Goal: Book appointment/travel/reservation

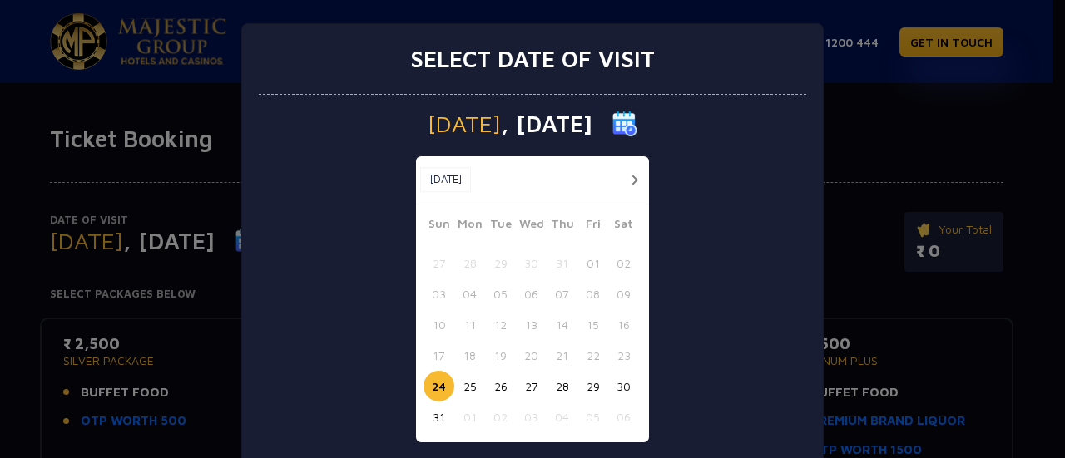
click at [624, 174] on button "button" at bounding box center [634, 180] width 21 height 21
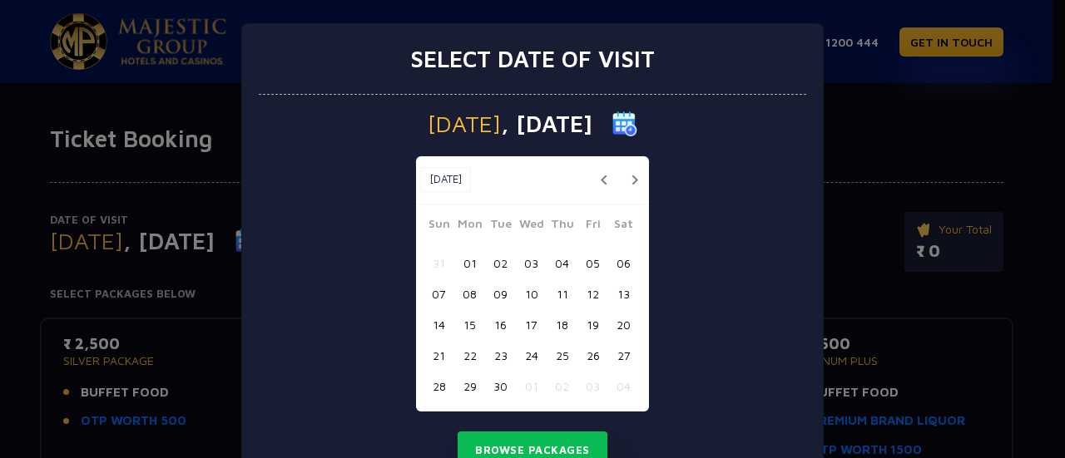
click at [624, 174] on button "button" at bounding box center [634, 180] width 21 height 21
click at [619, 293] on button "11" at bounding box center [623, 294] width 31 height 31
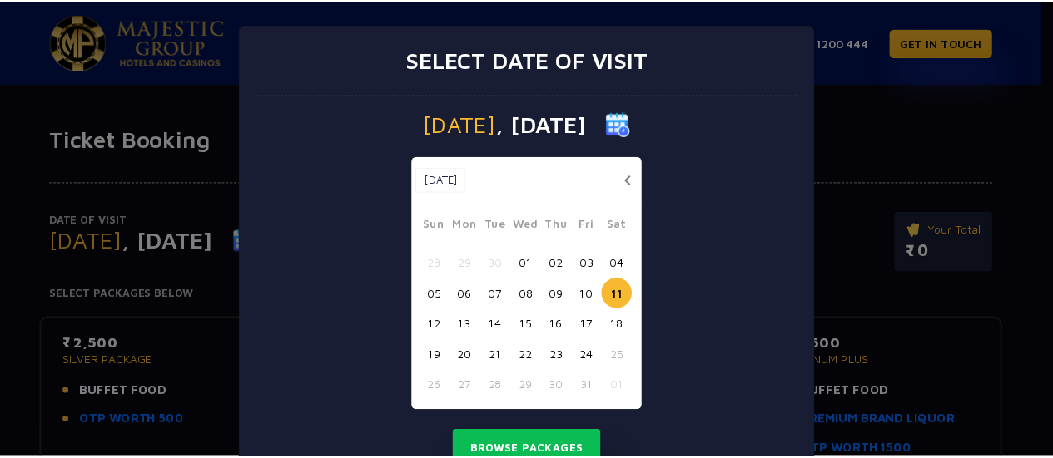
scroll to position [67, 0]
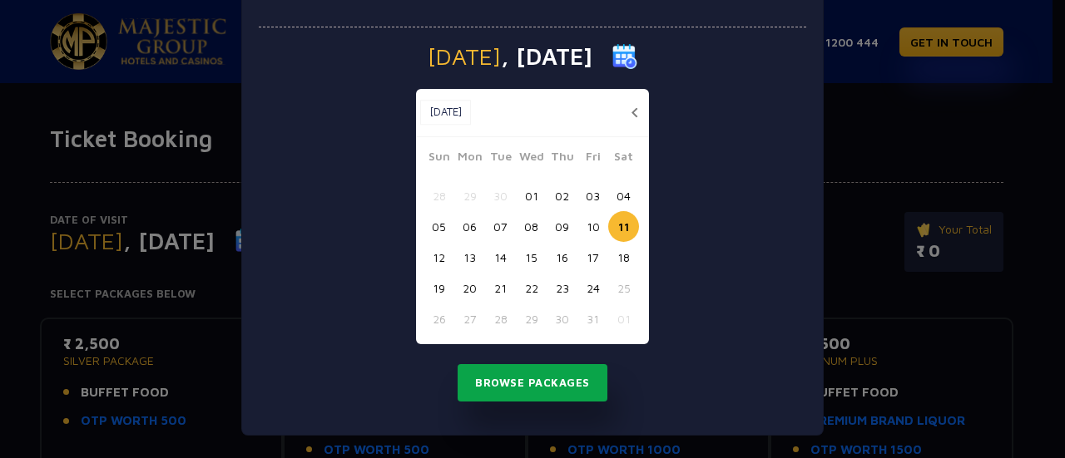
click at [530, 380] on button "Browse Packages" at bounding box center [533, 383] width 150 height 38
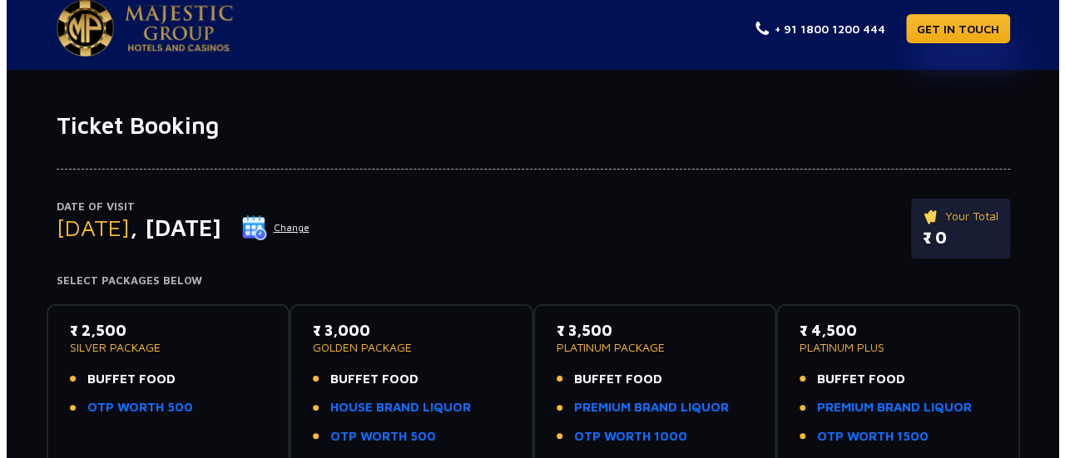
scroll to position [0, 0]
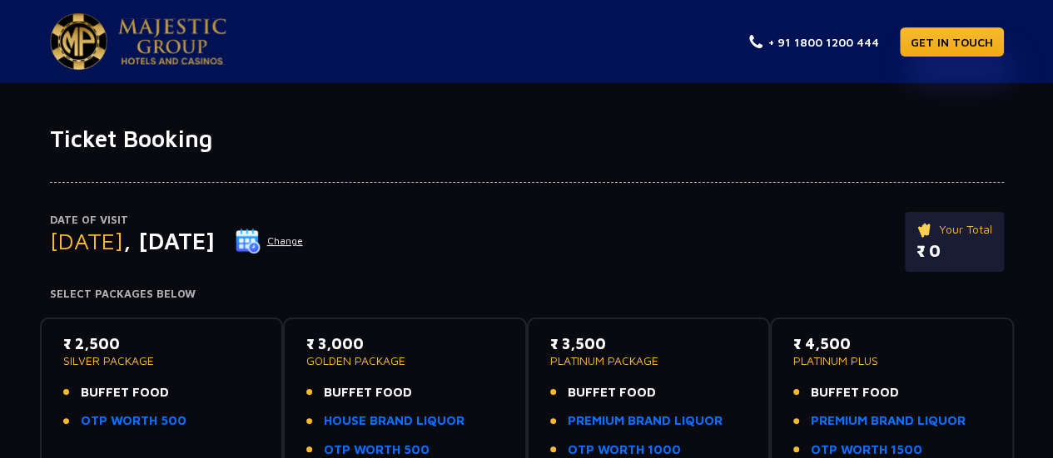
click at [260, 243] on img at bounding box center [247, 241] width 25 height 25
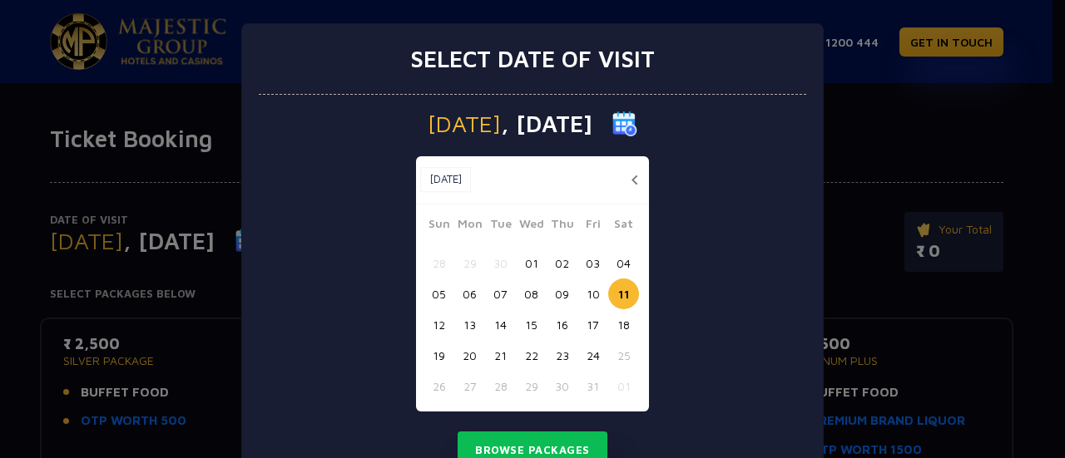
click at [567, 295] on button "09" at bounding box center [562, 294] width 31 height 31
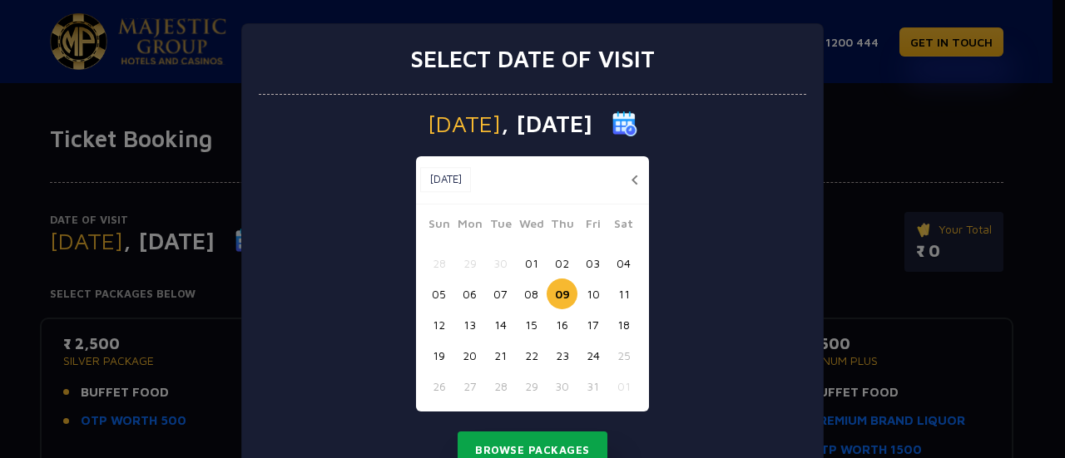
click at [553, 448] on button "Browse Packages" at bounding box center [533, 451] width 150 height 38
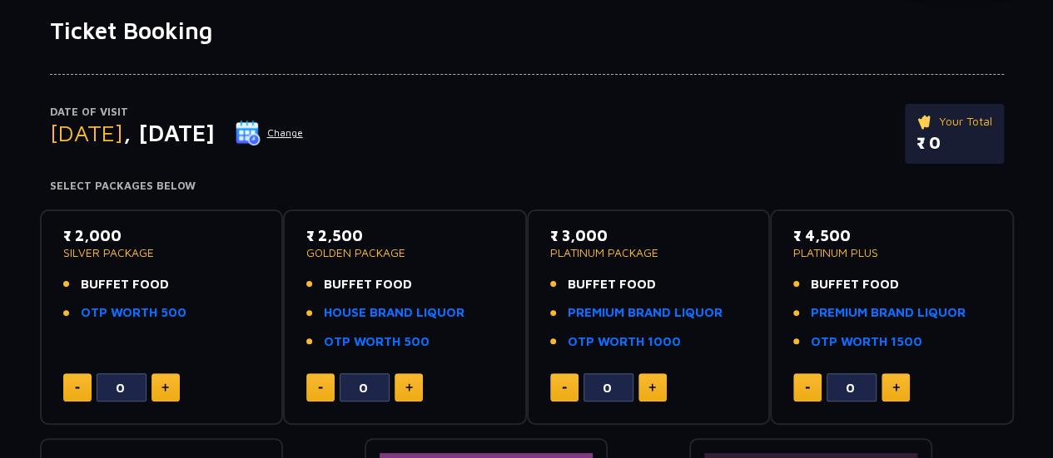
scroll to position [83, 0]
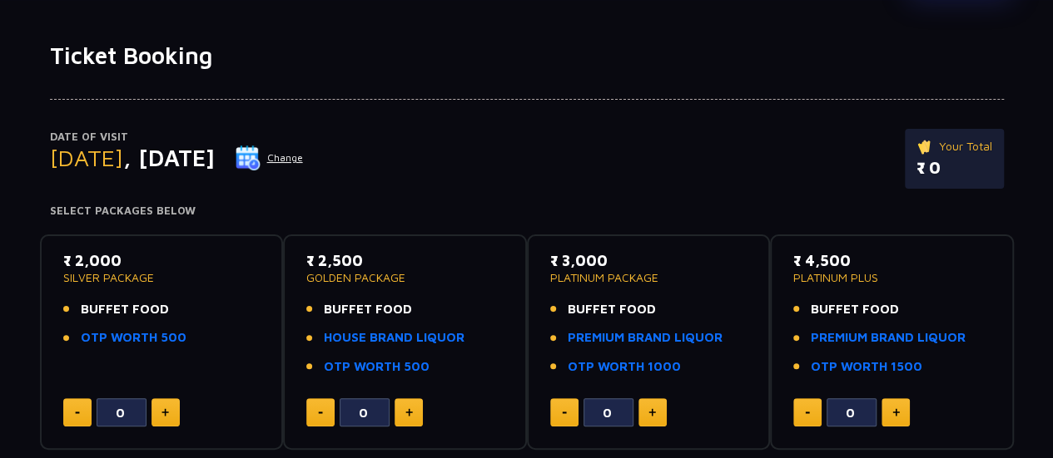
click at [304, 152] on button "Change" at bounding box center [269, 158] width 69 height 27
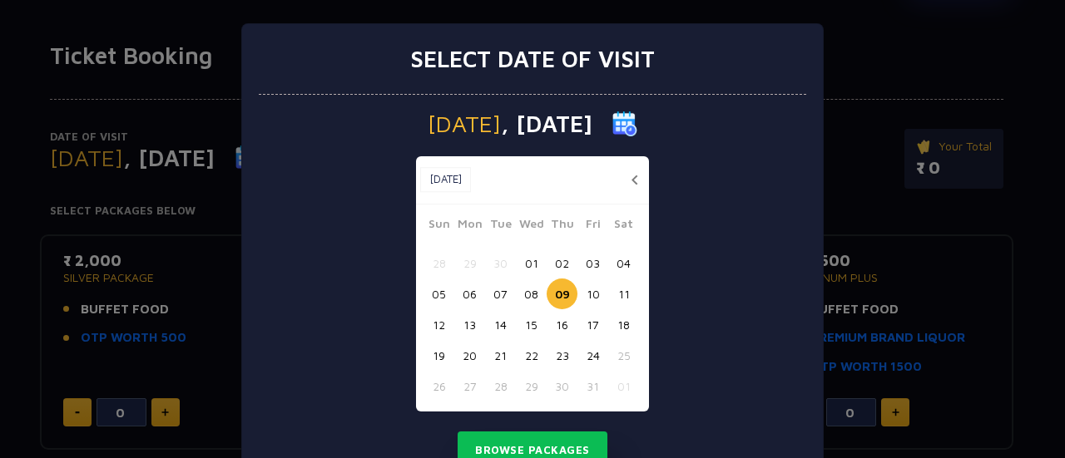
click at [587, 292] on button "10" at bounding box center [592, 294] width 31 height 31
click at [612, 292] on button "11" at bounding box center [623, 294] width 31 height 31
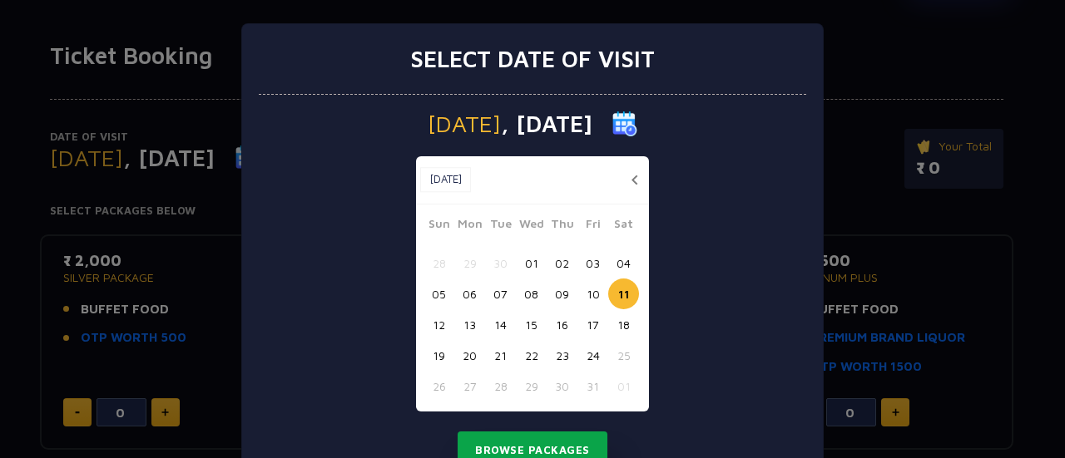
click at [549, 441] on button "Browse Packages" at bounding box center [533, 451] width 150 height 38
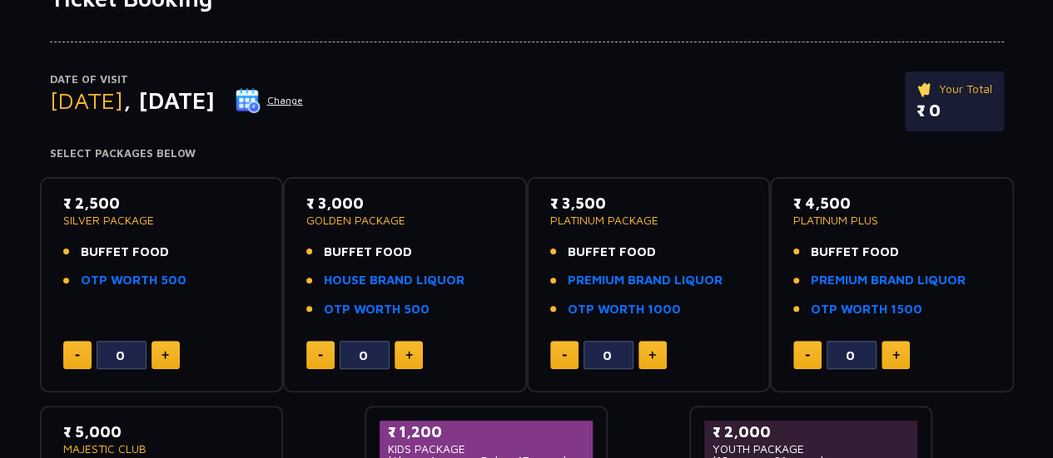
scroll to position [166, 0]
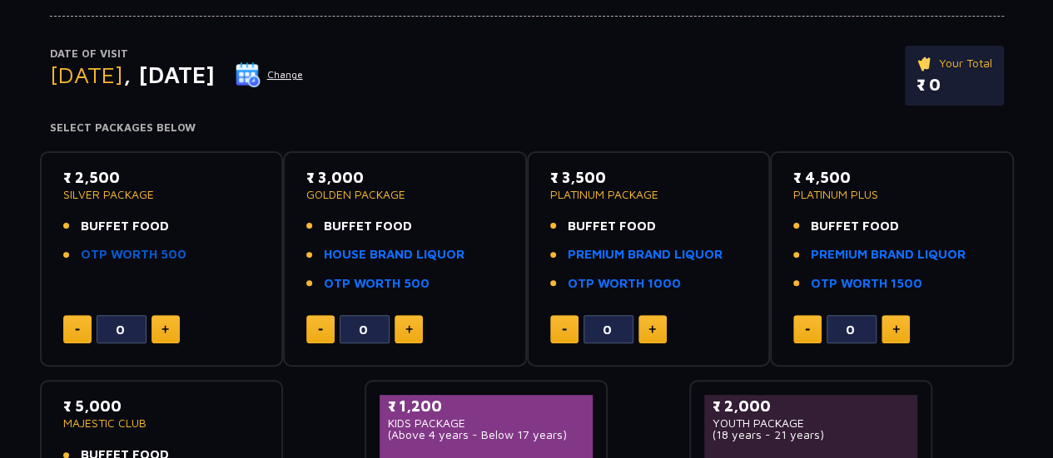
click at [161, 260] on link "OTP WORTH 500" at bounding box center [134, 254] width 106 height 19
click at [304, 74] on button "Change" at bounding box center [269, 75] width 69 height 27
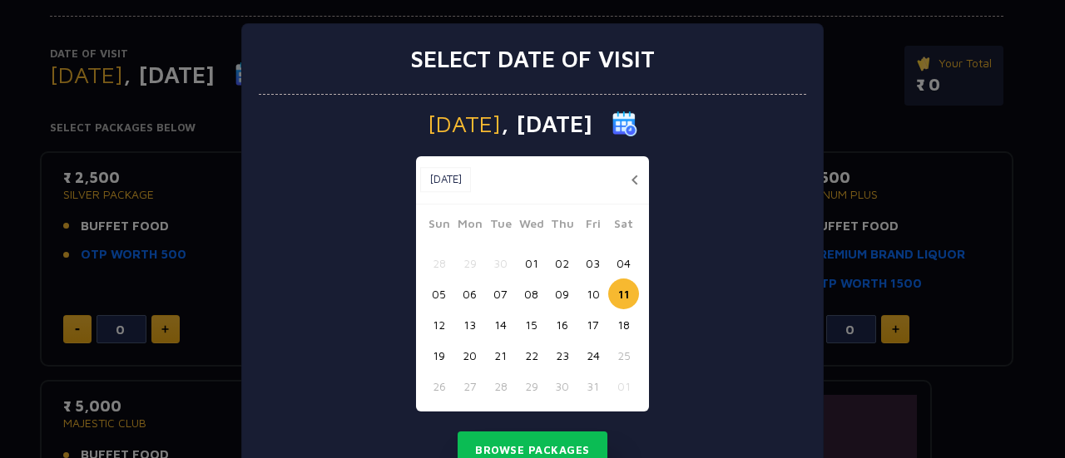
click at [438, 319] on button "12" at bounding box center [439, 325] width 31 height 31
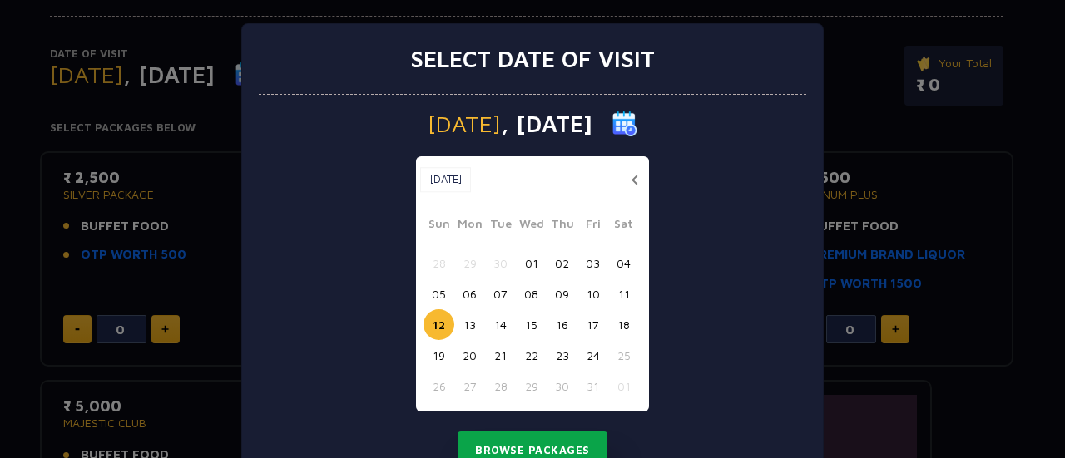
click at [563, 435] on button "Browse Packages" at bounding box center [533, 451] width 150 height 38
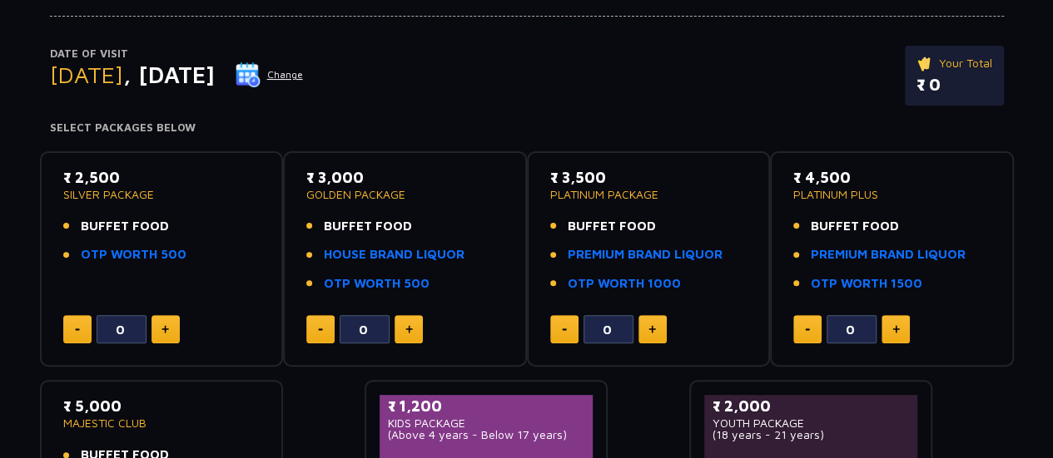
click at [304, 76] on button "Change" at bounding box center [269, 75] width 69 height 27
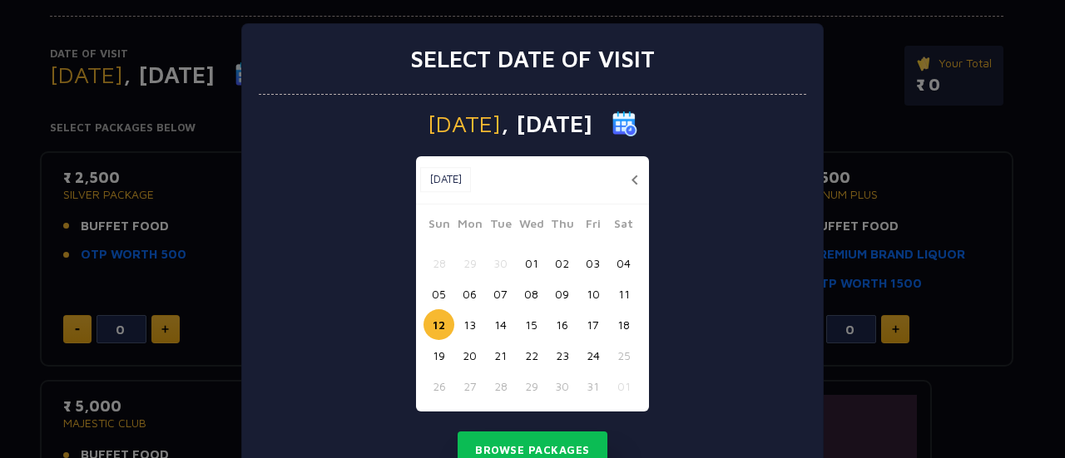
click at [985, 146] on div "Select date of visit [DATE] [DATE] [DATE] Sun Mon Tue Wed Thu Fri Sat 28 29 30 …" at bounding box center [532, 229] width 1065 height 458
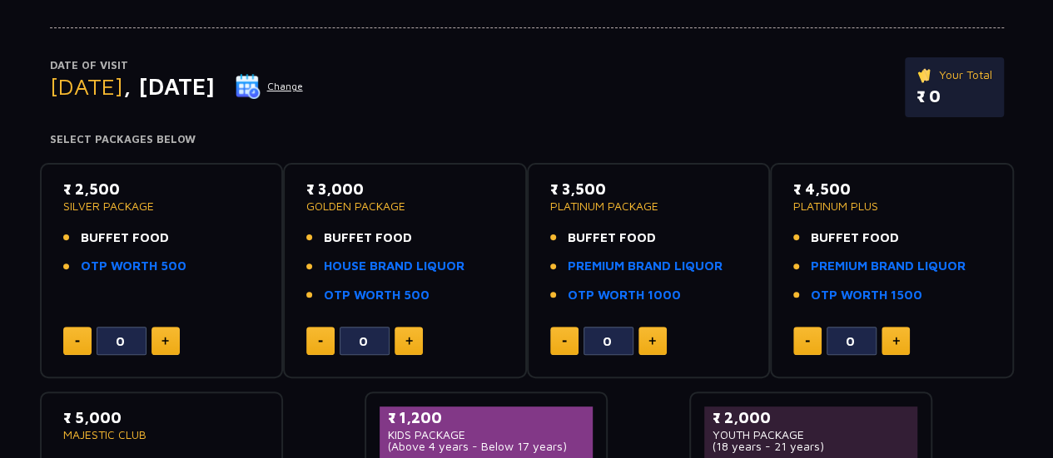
scroll to position [153, 0]
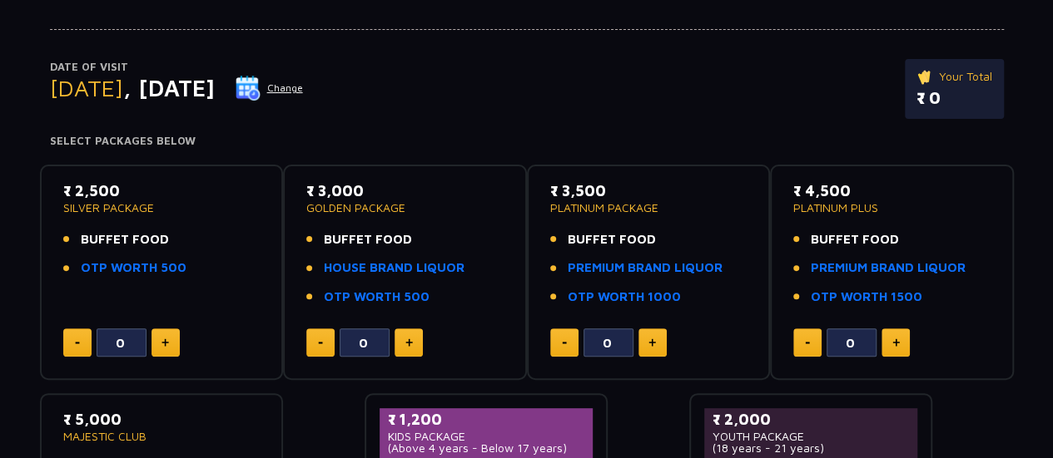
click at [163, 339] on img at bounding box center [164, 343] width 7 height 8
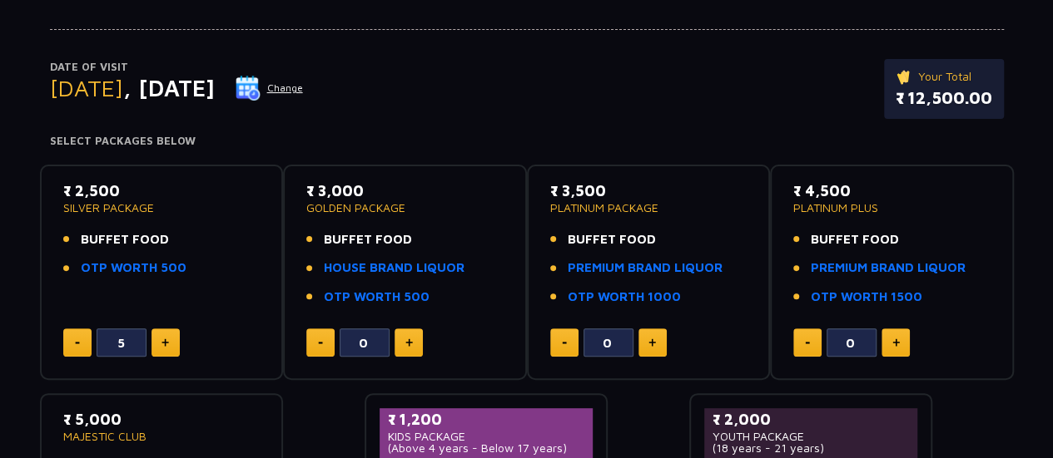
click at [72, 332] on button at bounding box center [77, 343] width 28 height 28
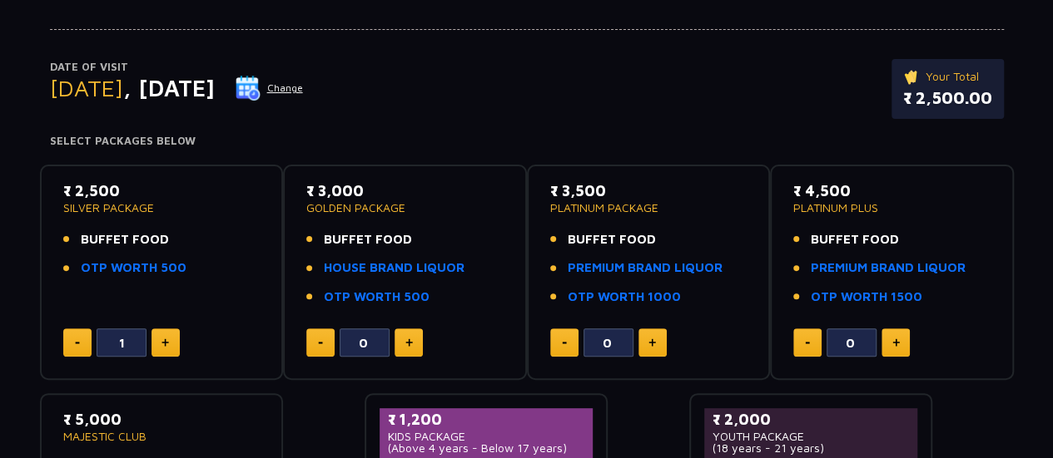
type input "0"
click at [72, 332] on button at bounding box center [77, 343] width 28 height 28
